Goal: Information Seeking & Learning: Learn about a topic

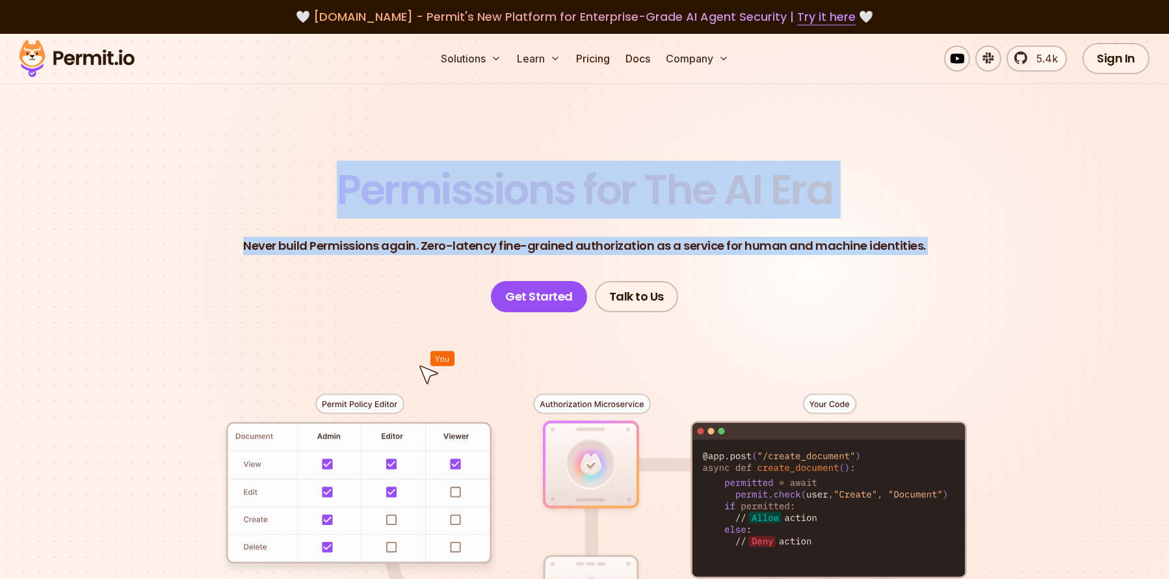
drag, startPoint x: 337, startPoint y: 185, endPoint x: 502, endPoint y: 271, distance: 186.4
click at [501, 272] on header "Permissions for The AI Era Never build Permissions again. Zero-latency fine-gra…" at bounding box center [584, 240] width 910 height 143
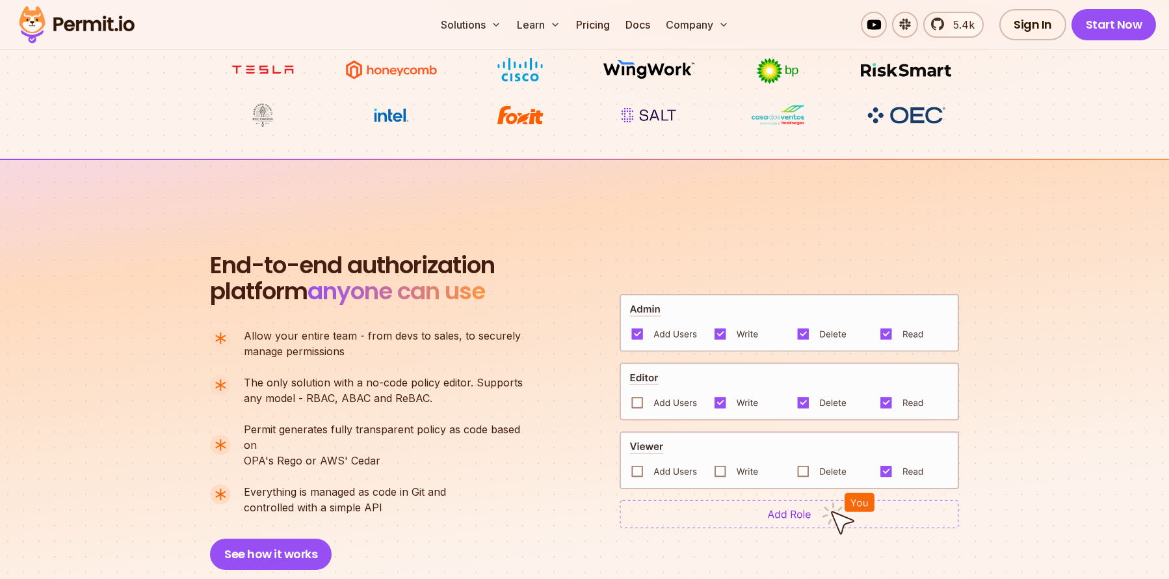
scroll to position [730, 0]
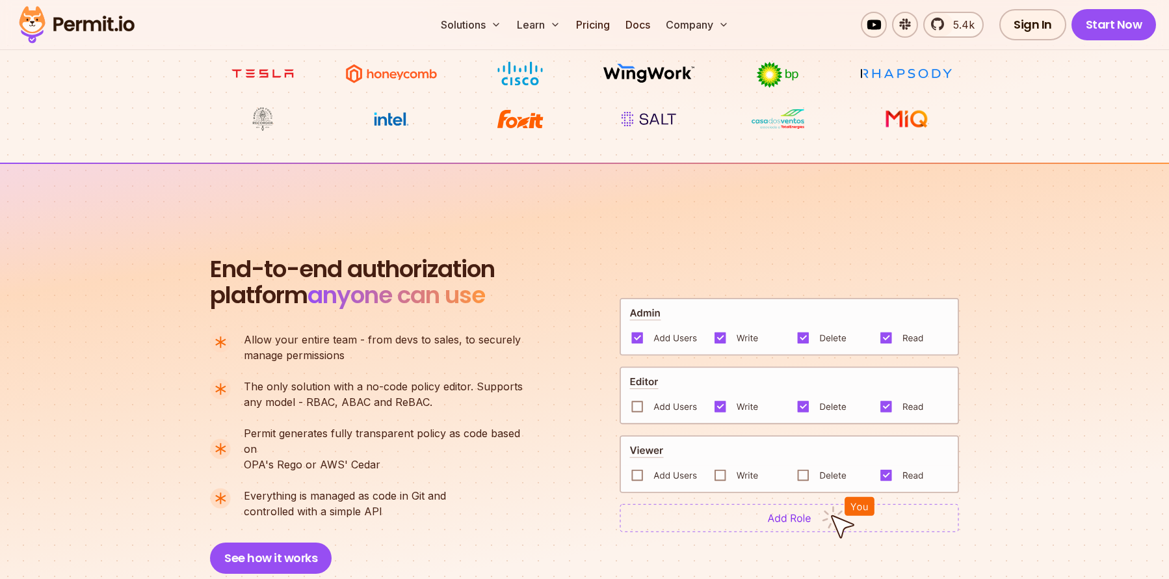
drag, startPoint x: 204, startPoint y: 279, endPoint x: 404, endPoint y: 517, distance: 311.5
click at [404, 517] on section "End-to-end authorization platform anyone can use A no-code authorization platfo…" at bounding box center [584, 399] width 1169 height 473
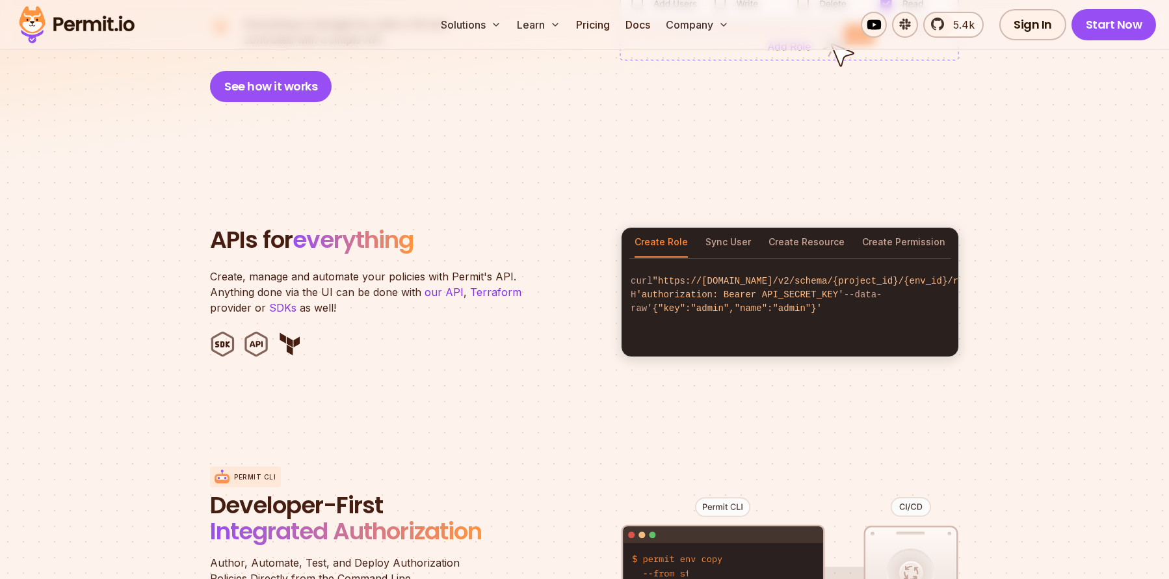
scroll to position [1213, 0]
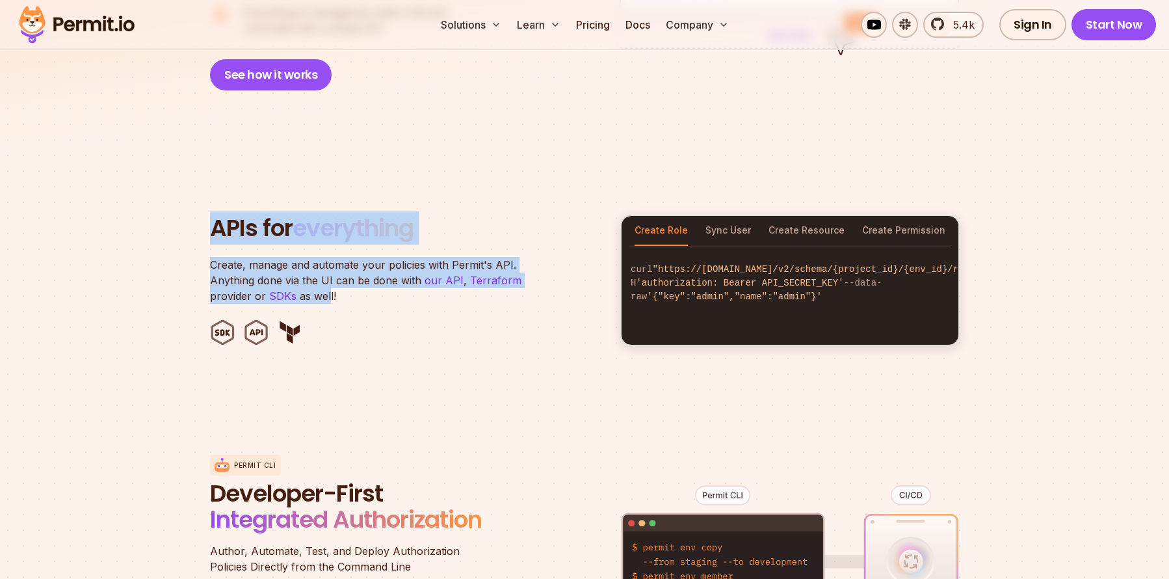
drag, startPoint x: 199, startPoint y: 222, endPoint x: 327, endPoint y: 280, distance: 140.6
click at [327, 280] on section "APIs for everything Create, manage and automate your policies with Permit's API…" at bounding box center [584, 280] width 1169 height 255
drag, startPoint x: 336, startPoint y: 284, endPoint x: 214, endPoint y: 188, distance: 155.1
click at [214, 188] on section "APIs for everything Create, manage and automate your policies with Permit's API…" at bounding box center [584, 280] width 1169 height 255
click at [212, 215] on h2 "APIs for everything" at bounding box center [407, 228] width 395 height 26
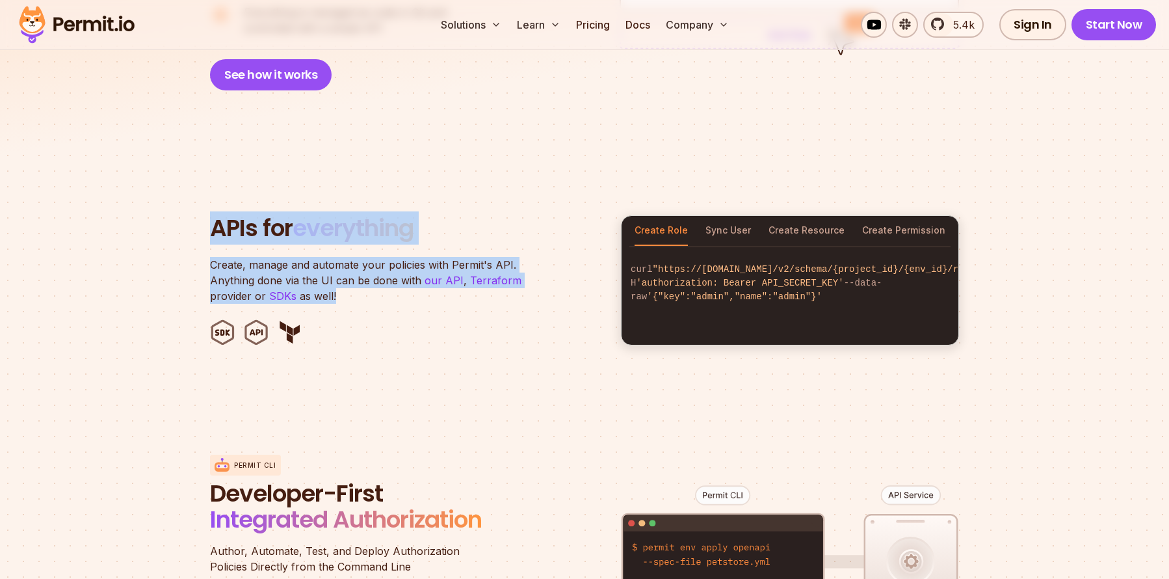
drag, startPoint x: 199, startPoint y: 203, endPoint x: 347, endPoint y: 291, distance: 171.7
click at [347, 291] on section "APIs for everything Create, manage and automate your policies with Permit's API…" at bounding box center [584, 280] width 1169 height 255
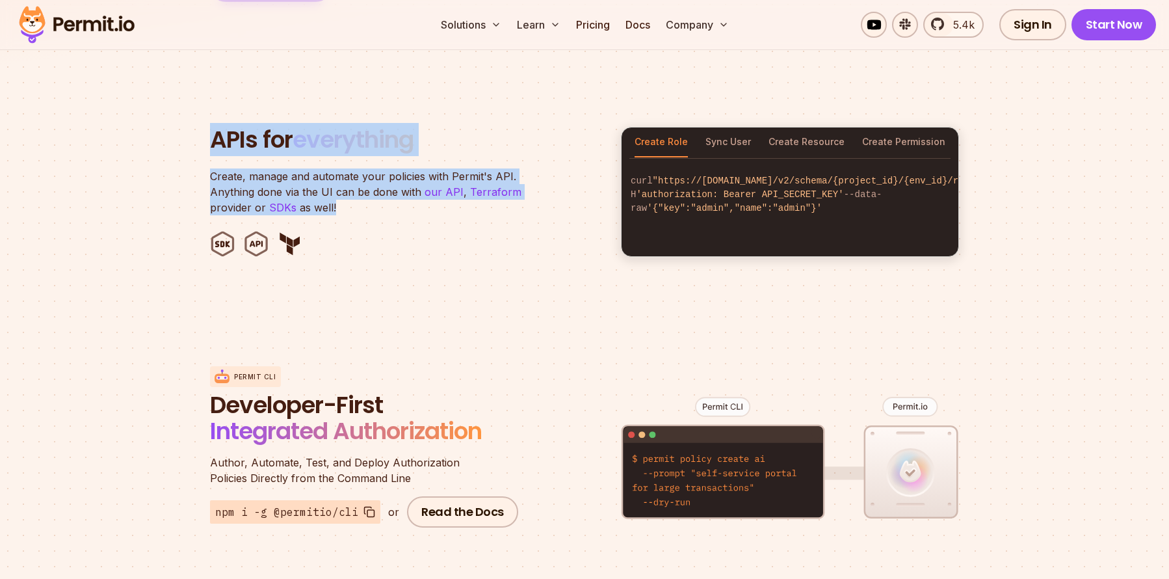
scroll to position [1310, 0]
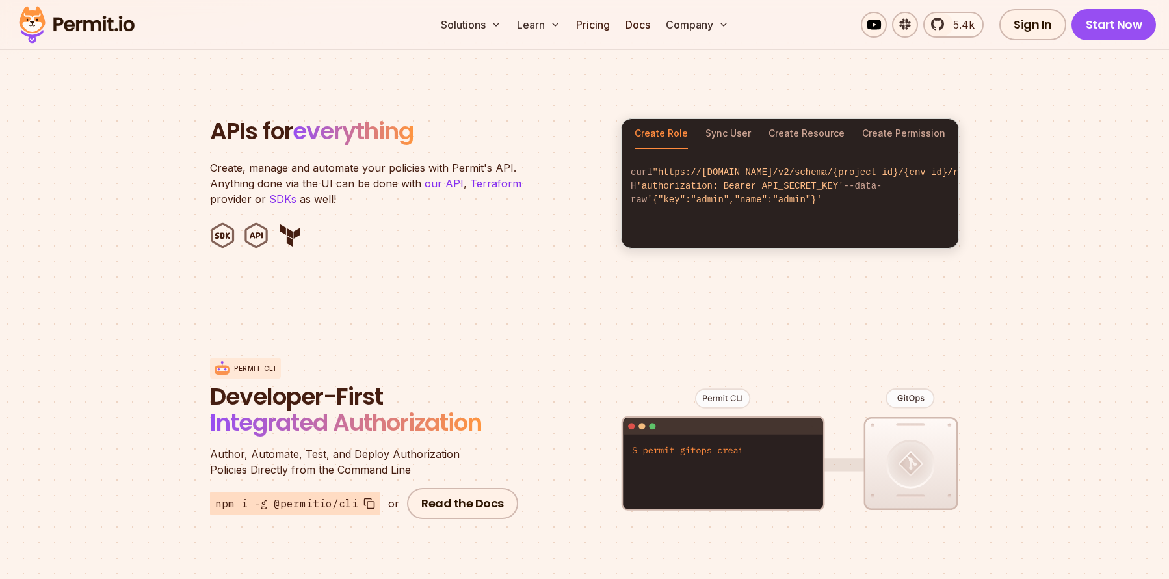
click at [211, 406] on span "Integrated Authorization" at bounding box center [346, 422] width 272 height 33
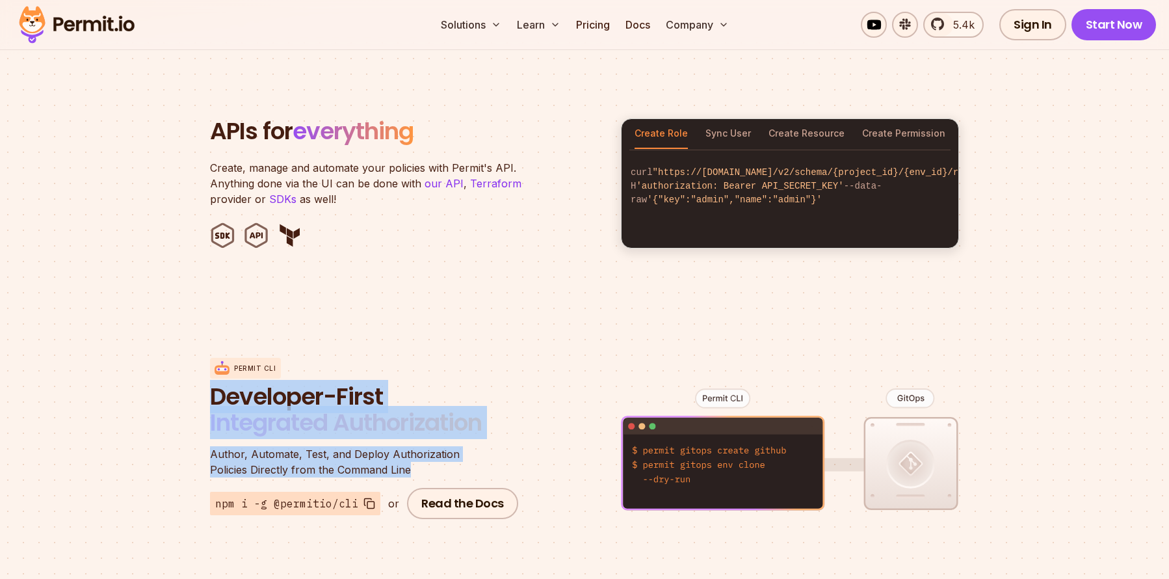
drag, startPoint x: 207, startPoint y: 388, endPoint x: 446, endPoint y: 460, distance: 250.1
click at [446, 460] on section "Permit CLI Developer-First Integrated Authorization Author, Automate, Test, and…" at bounding box center [584, 439] width 1169 height 256
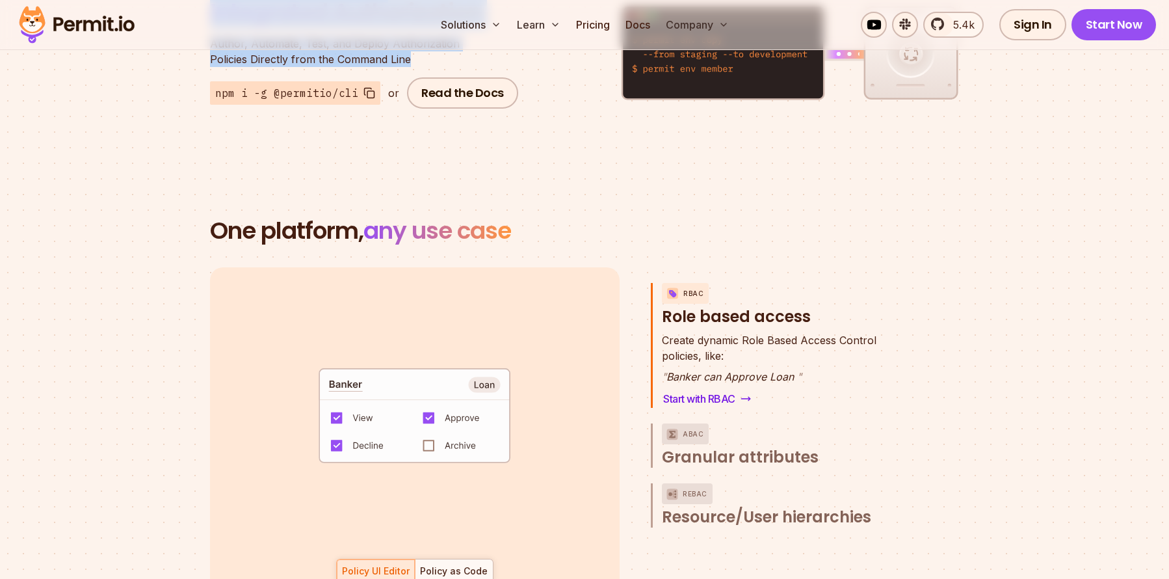
scroll to position [1721, 0]
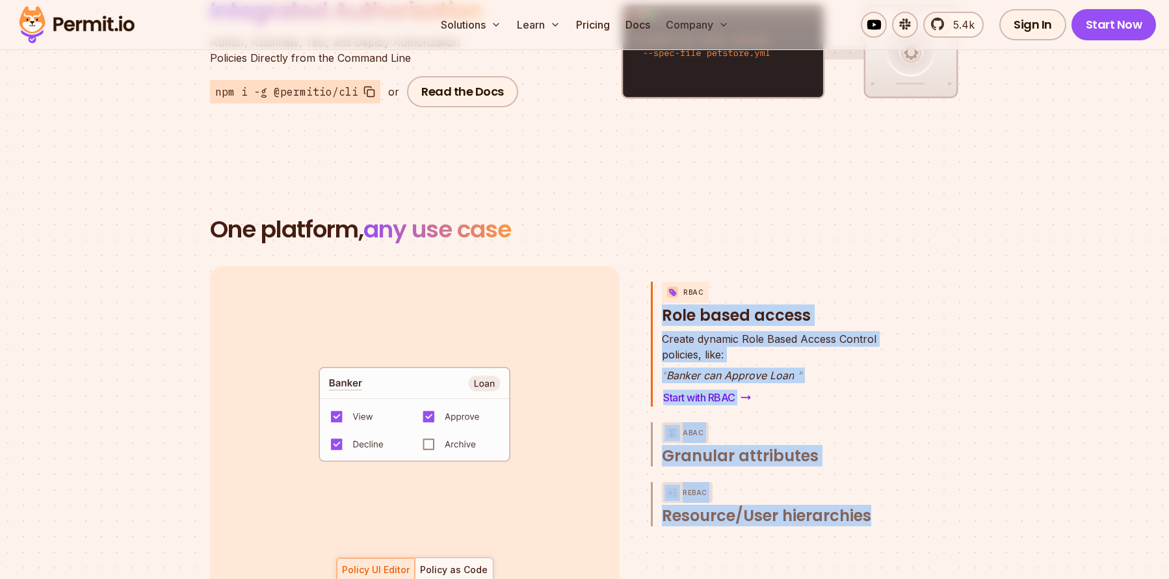
drag, startPoint x: 659, startPoint y: 296, endPoint x: 860, endPoint y: 529, distance: 307.5
click at [860, 529] on div "RBAC Role based access Create dynamic Role Based Access Control policies, like:…" at bounding box center [778, 432] width 254 height 332
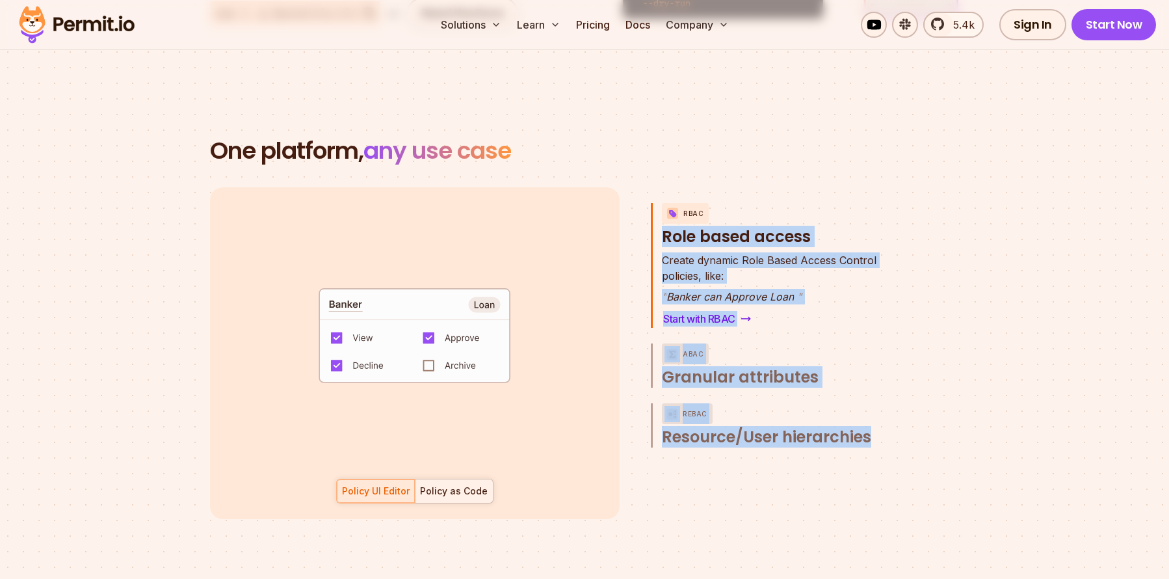
scroll to position [1813, 0]
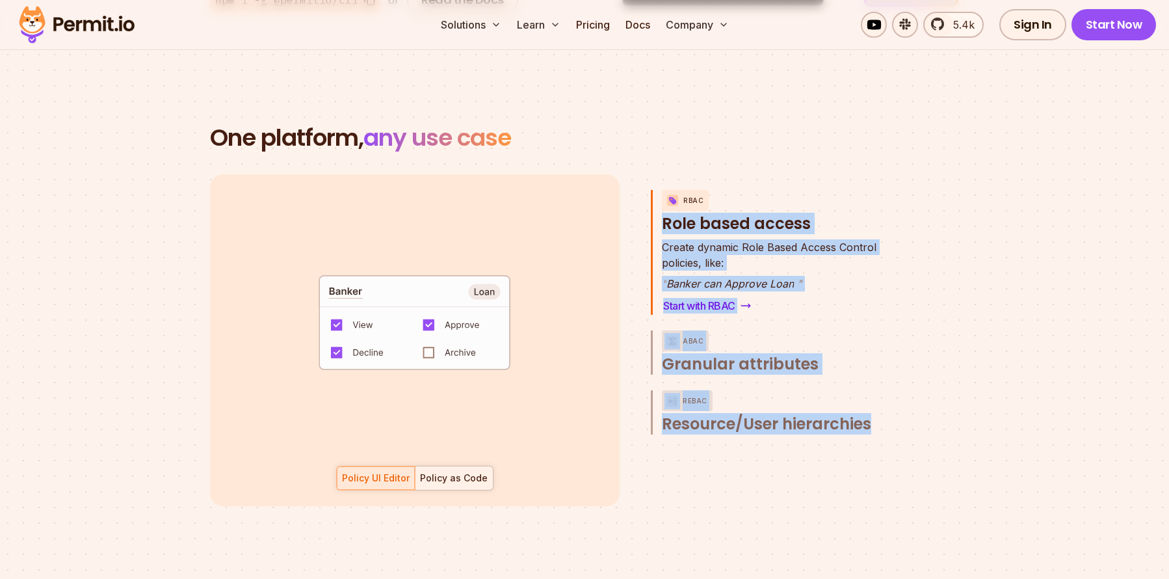
click at [481, 471] on div "Policy as Code" at bounding box center [454, 477] width 68 height 13
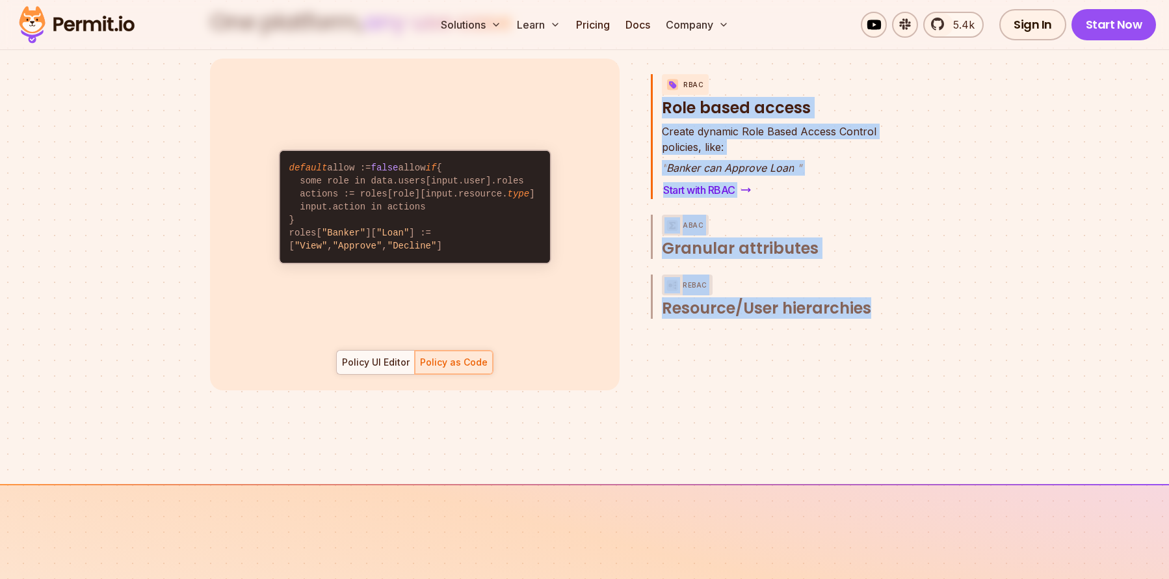
scroll to position [1935, 0]
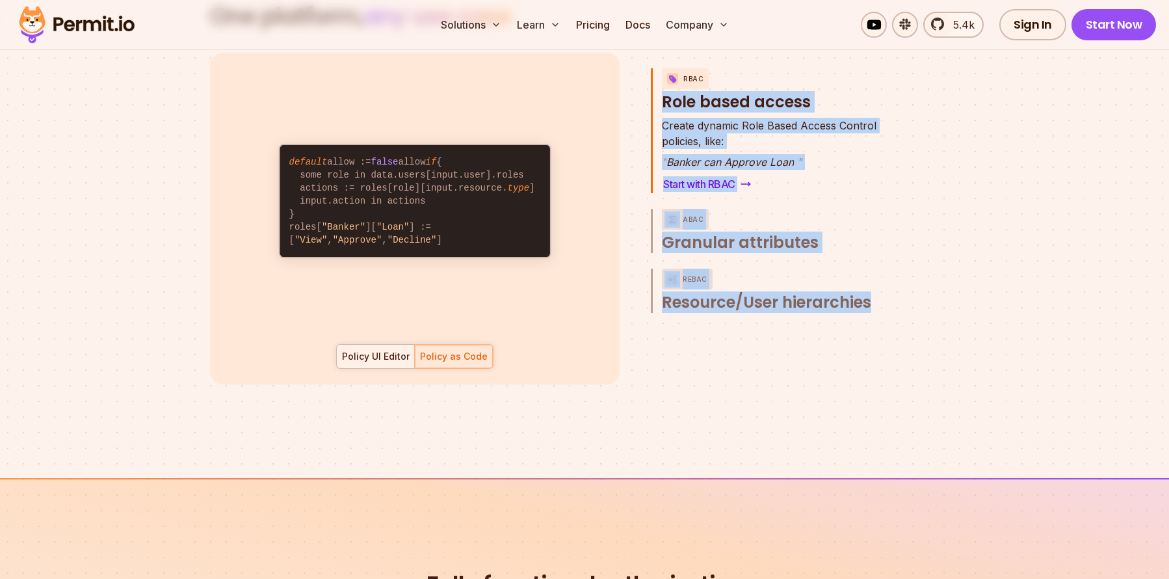
click at [408, 349] on div at bounding box center [376, 356] width 78 height 23
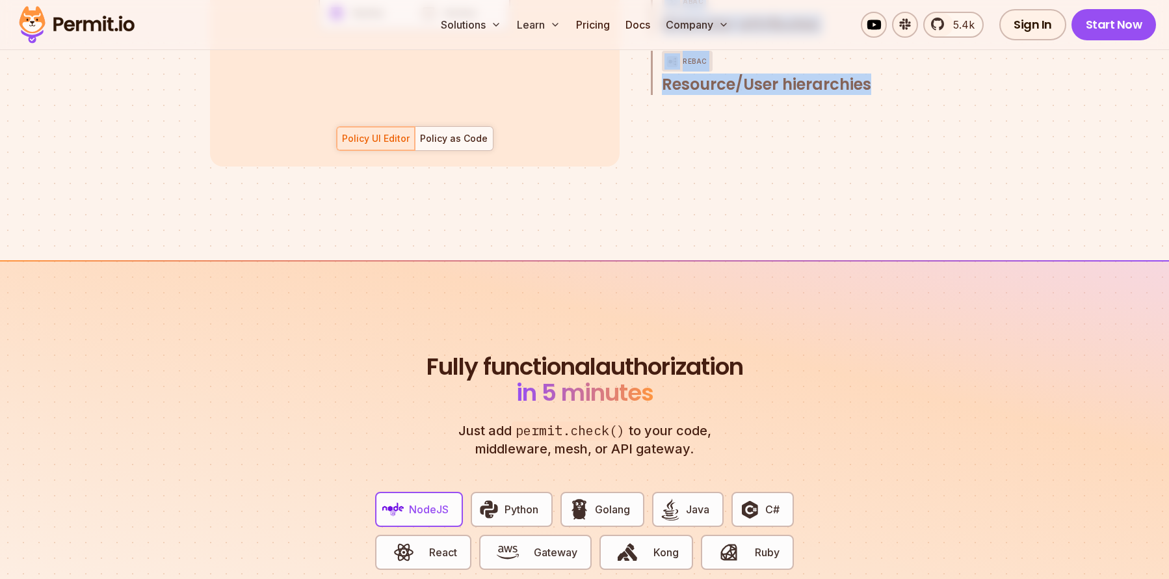
scroll to position [2163, 0]
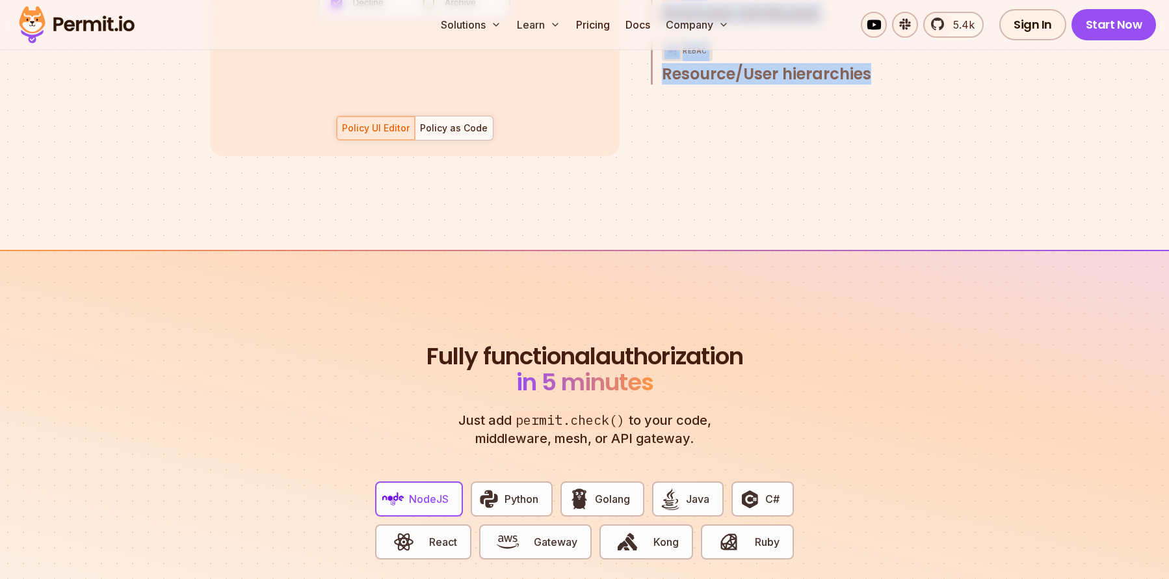
drag, startPoint x: 497, startPoint y: 341, endPoint x: 719, endPoint y: 429, distance: 238.2
click at [719, 429] on header "Fully functional authorization in 5 minutes Just add permit.check() to your cod…" at bounding box center [584, 395] width 323 height 104
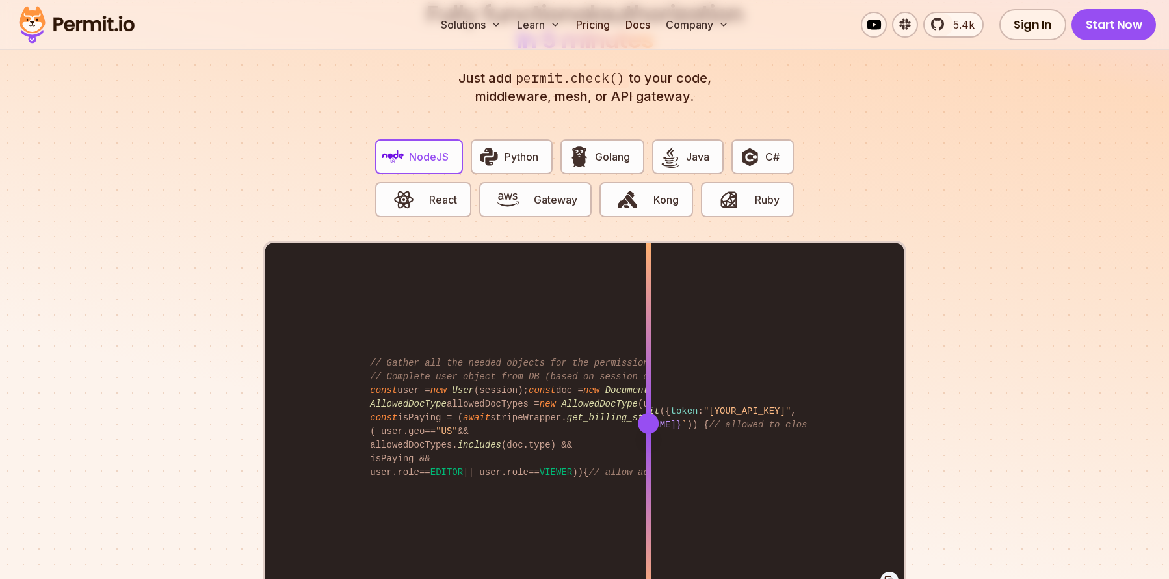
scroll to position [2508, 0]
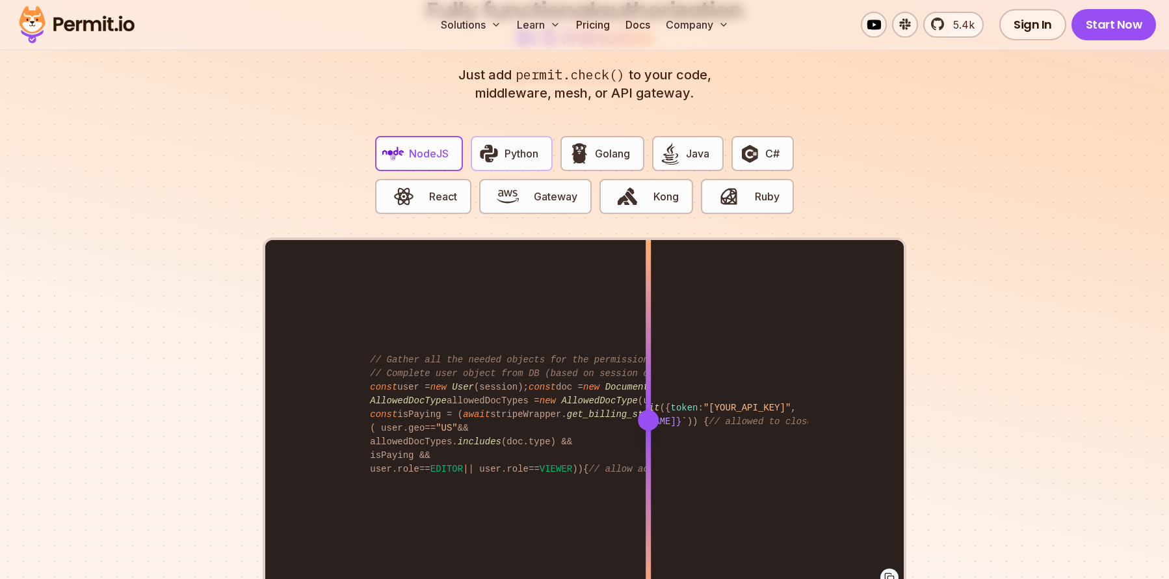
click at [520, 146] on span "Python" at bounding box center [522, 154] width 34 height 16
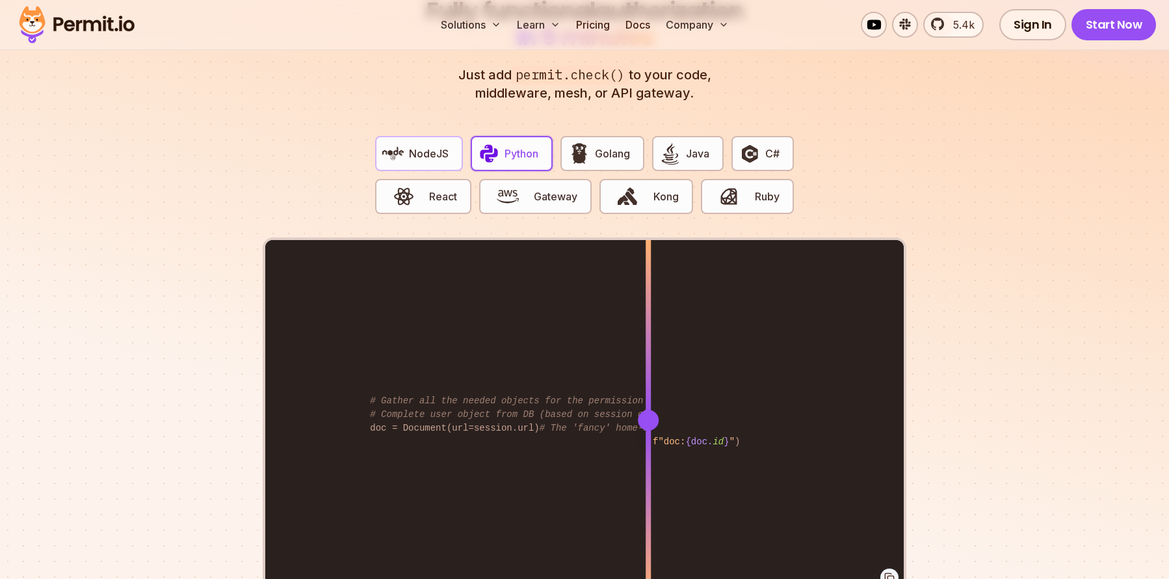
click at [447, 148] on button "NodeJS" at bounding box center [419, 153] width 88 height 35
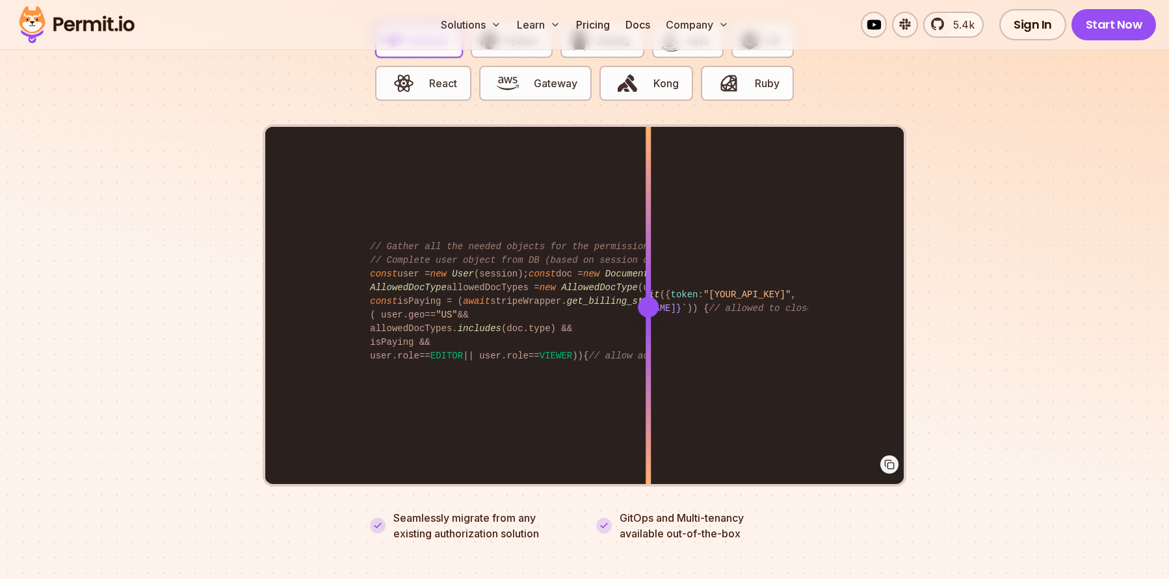
scroll to position [2627, 0]
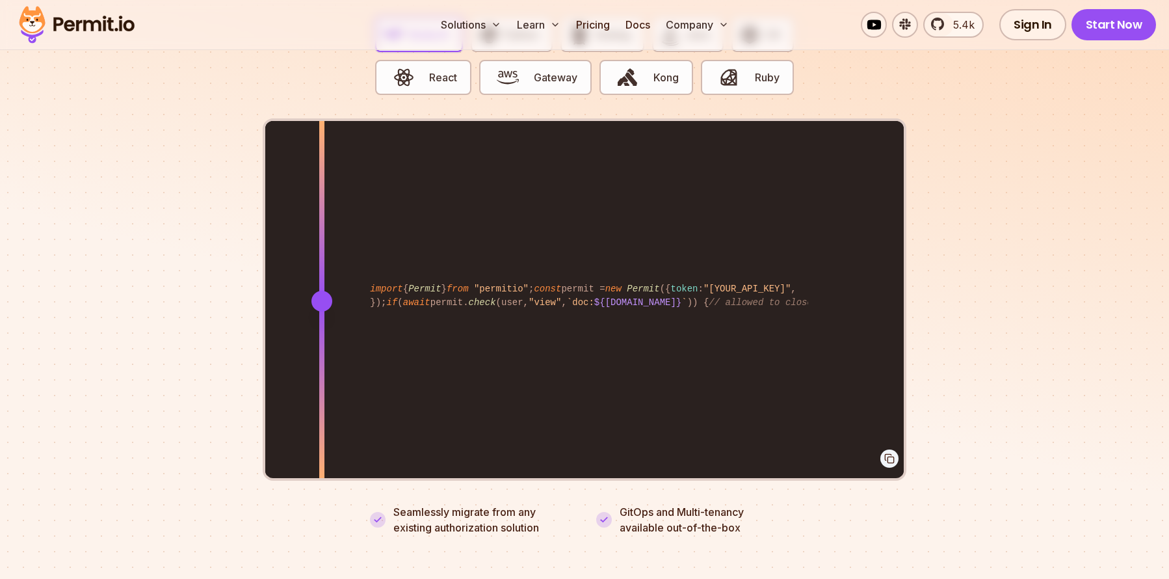
drag, startPoint x: 637, startPoint y: 301, endPoint x: 337, endPoint y: 219, distance: 310.8
click at [329, 239] on div "import { Permit } from "permitio" ; const permit = new Permit ({ token : "[YOUR…" at bounding box center [584, 300] width 639 height 359
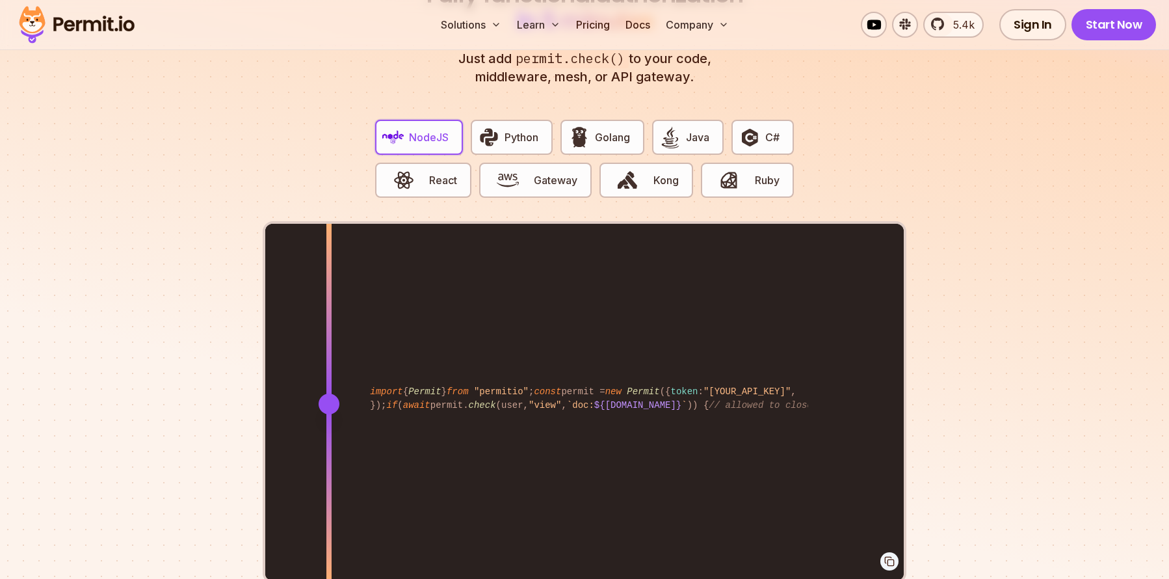
scroll to position [2518, 0]
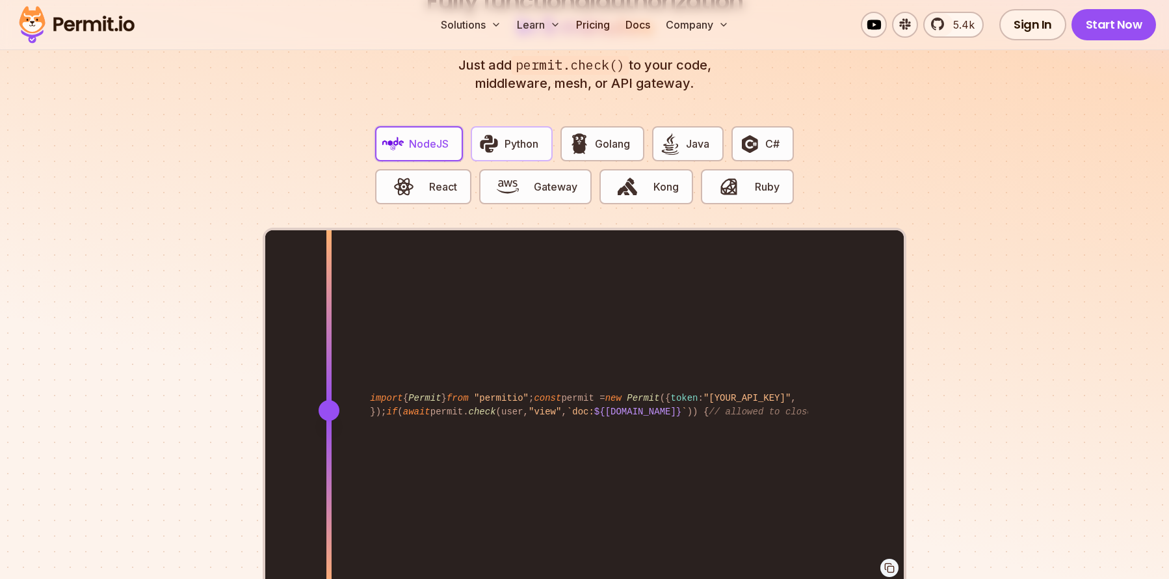
click at [538, 138] on button "Python" at bounding box center [512, 143] width 82 height 35
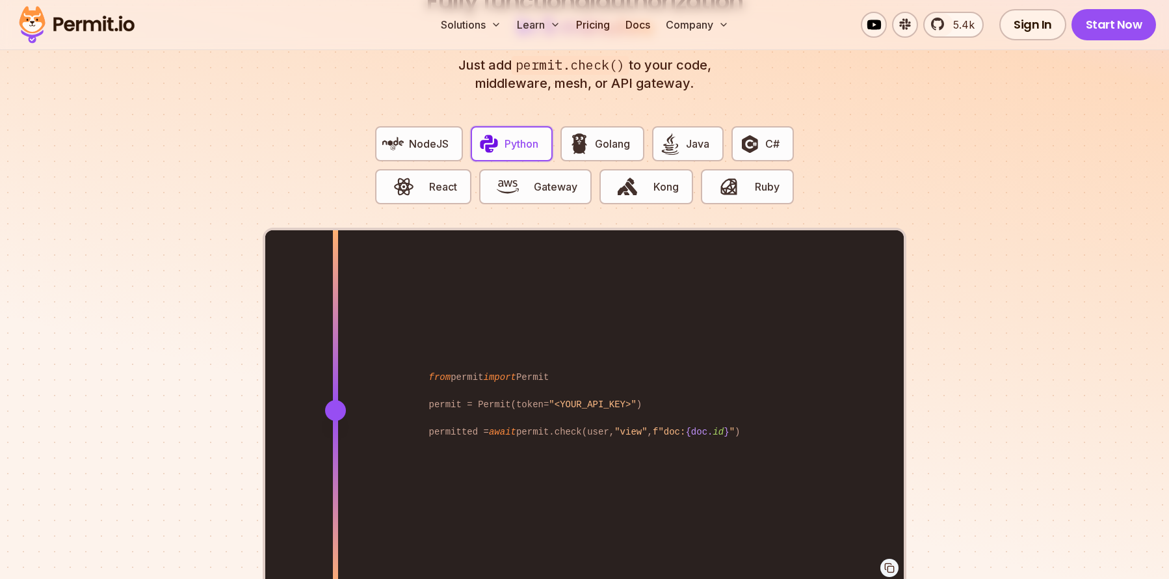
drag, startPoint x: 619, startPoint y: 408, endPoint x: 336, endPoint y: 320, distance: 296.8
click at [336, 320] on div "from permit import Permit permit = Permit(token= "<YOUR_API_KEY>" ) permitted =…" at bounding box center [584, 409] width 639 height 359
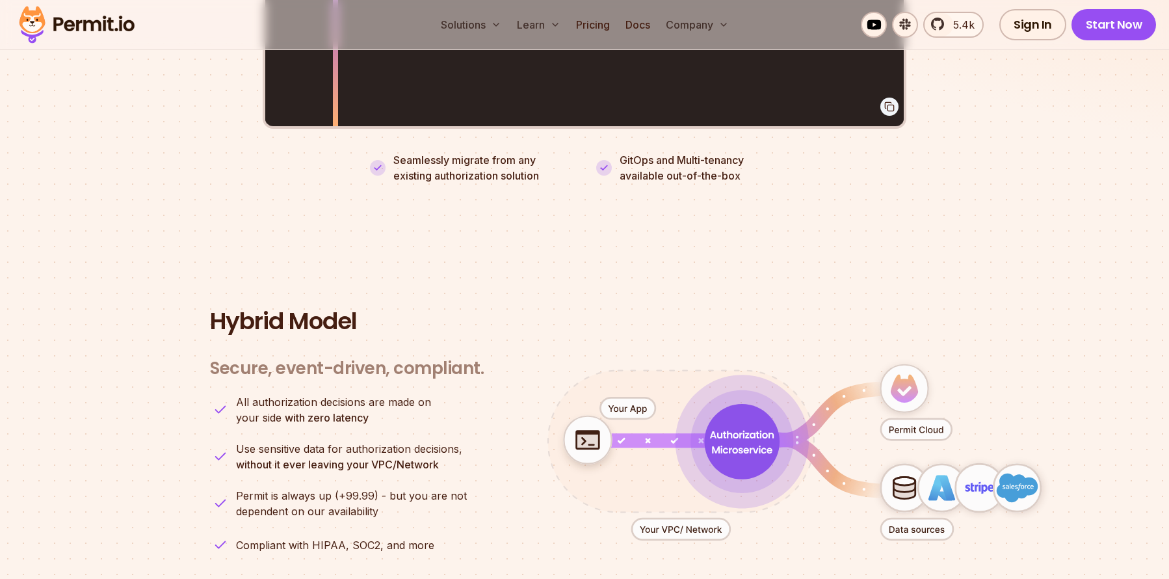
scroll to position [2991, 0]
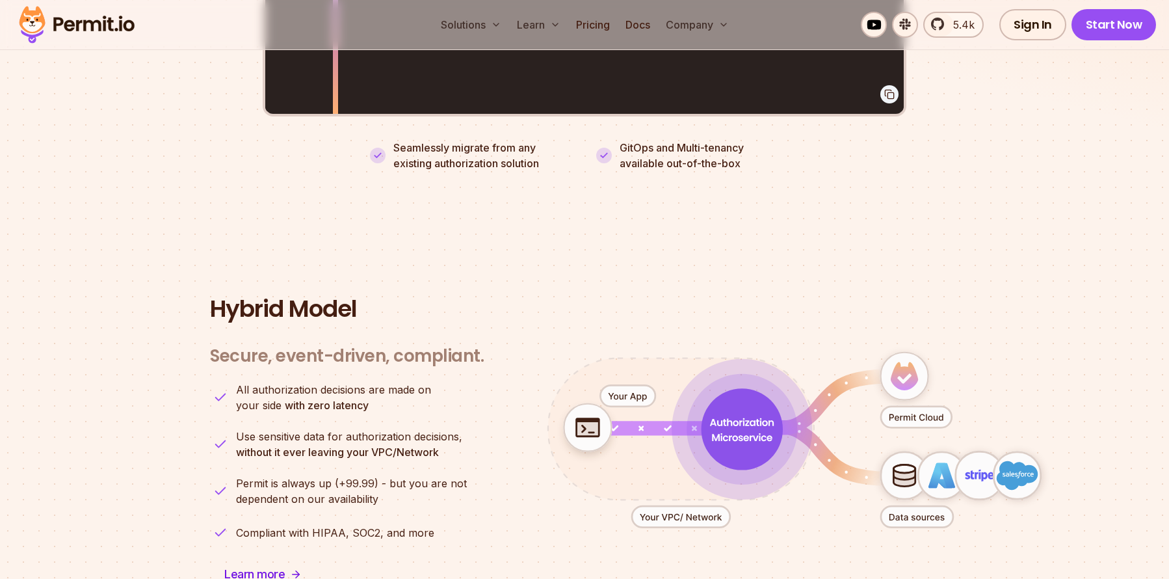
click at [395, 140] on p "Seamlessly migrate from any existing authorization solution" at bounding box center [482, 155] width 179 height 31
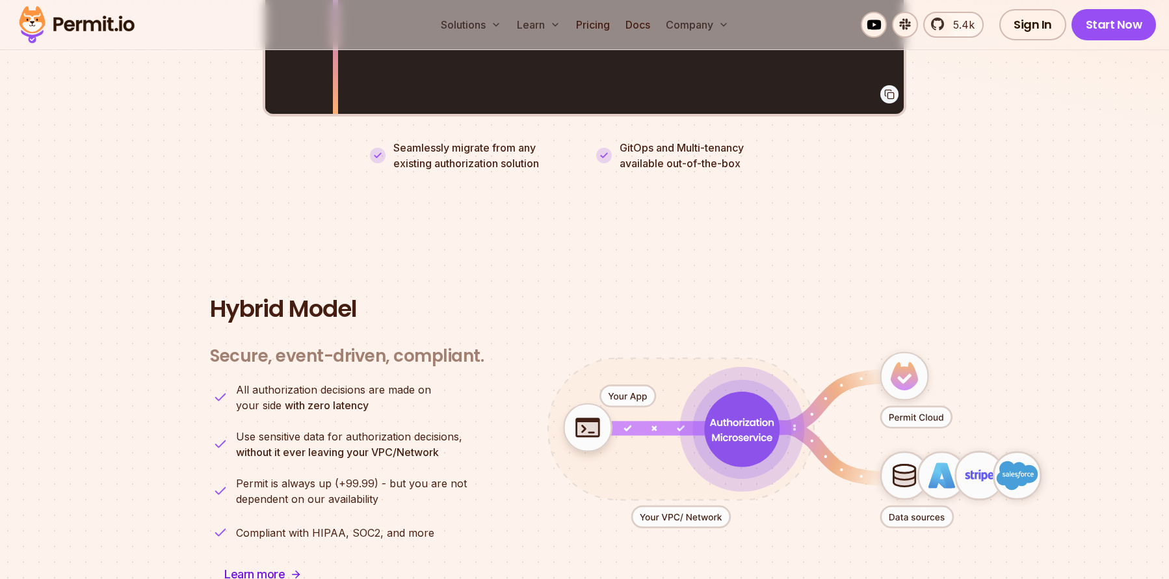
drag, startPoint x: 388, startPoint y: 131, endPoint x: 761, endPoint y: 194, distance: 378.5
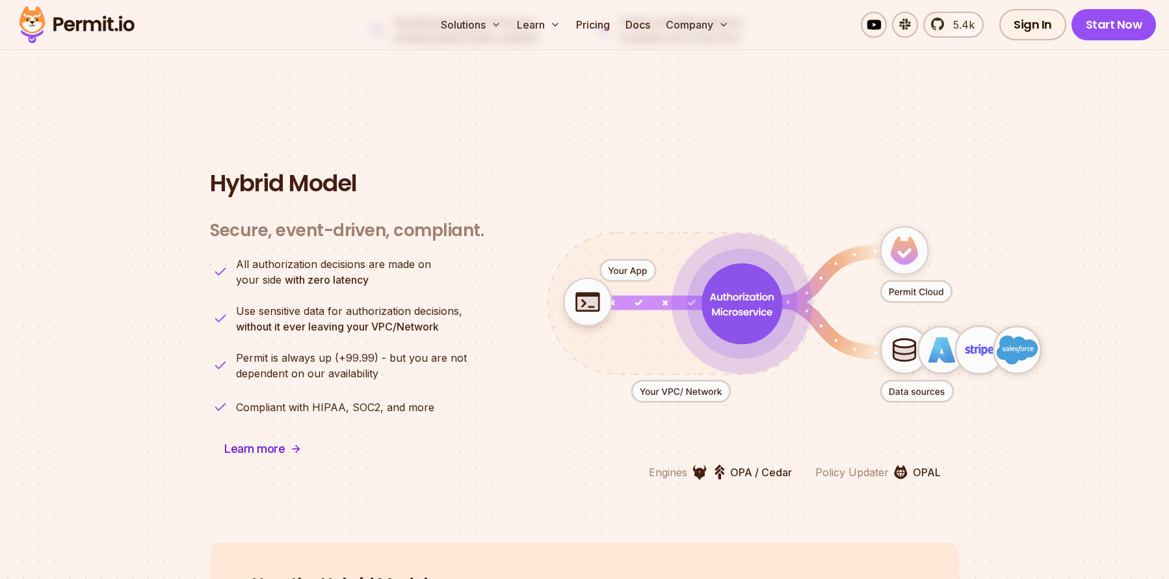
scroll to position [3113, 0]
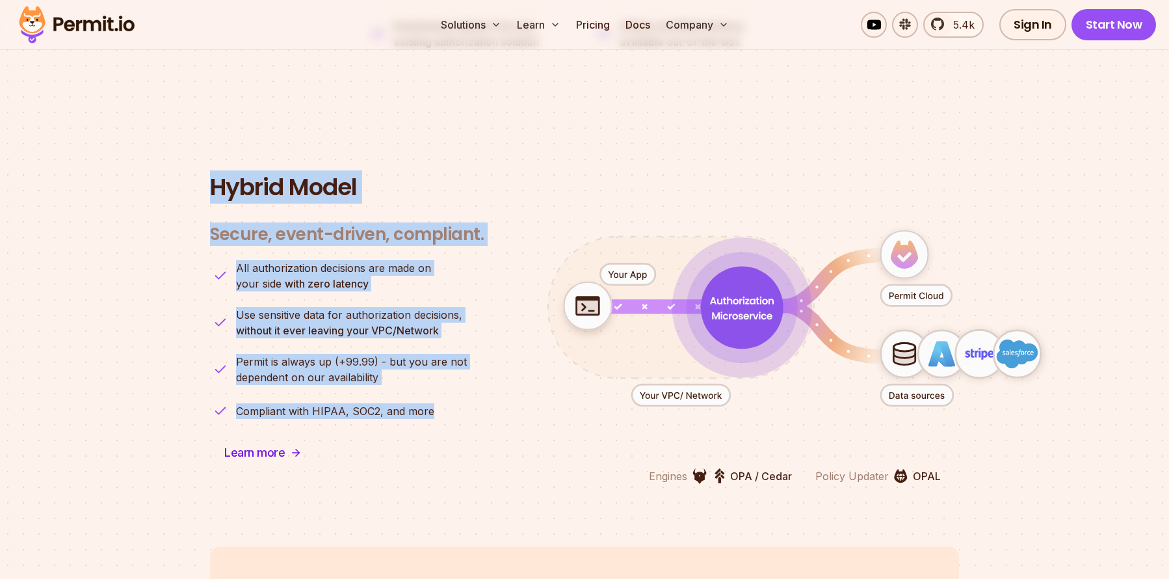
drag, startPoint x: 213, startPoint y: 176, endPoint x: 448, endPoint y: 408, distance: 330.6
click at [448, 408] on div "Hybrid Model Secure, event-driven, compliant. Engines OPA / Cedar Policy Update…" at bounding box center [584, 329] width 749 height 310
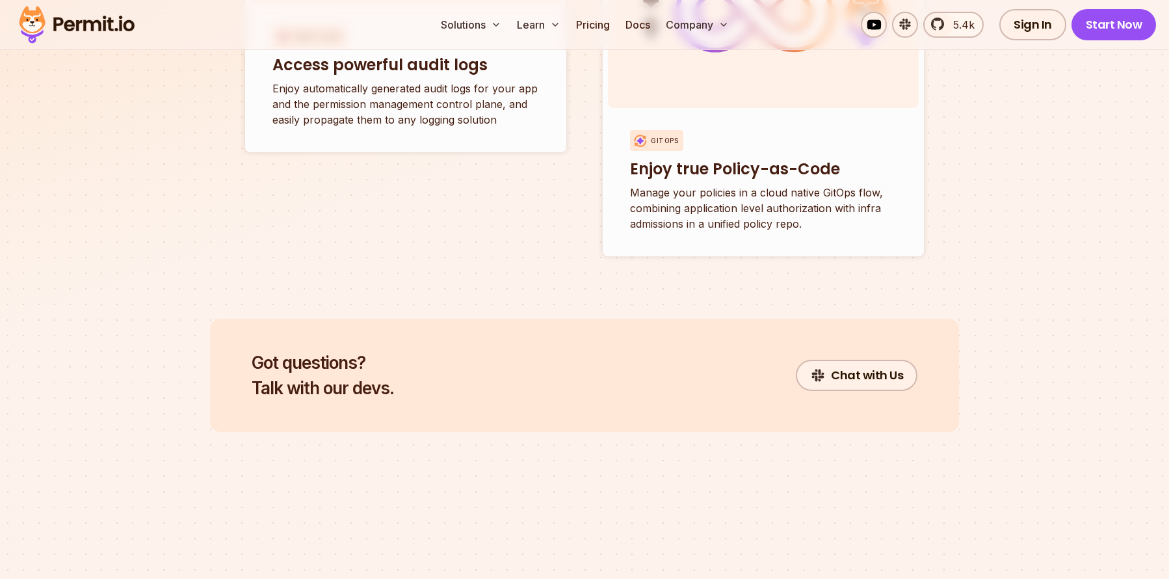
scroll to position [5160, 0]
